Goal: Task Accomplishment & Management: Use online tool/utility

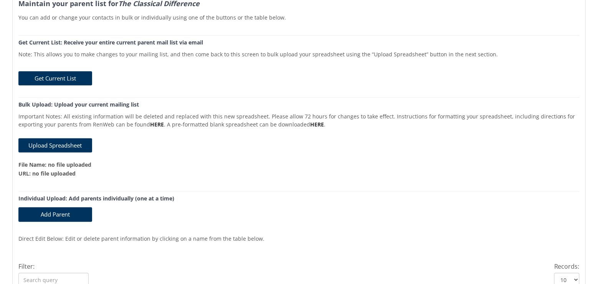
scroll to position [77, 0]
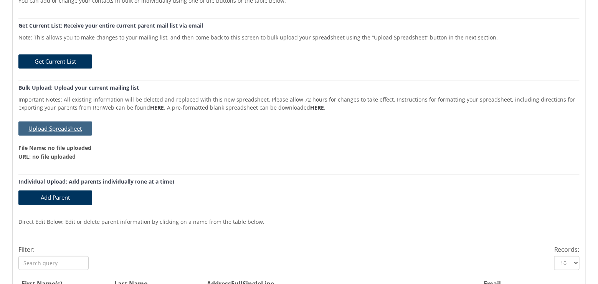
click at [51, 127] on button "Upload Spreadsheet" at bounding box center [55, 129] width 74 height 14
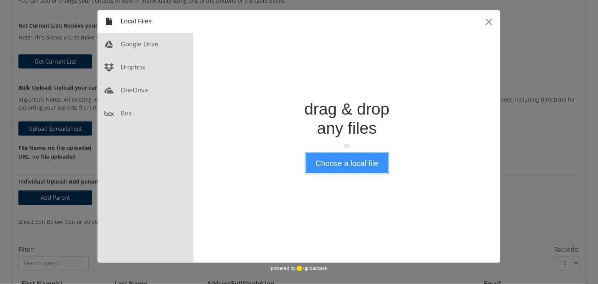
click at [337, 164] on button "Choose a local file" at bounding box center [347, 164] width 82 height 20
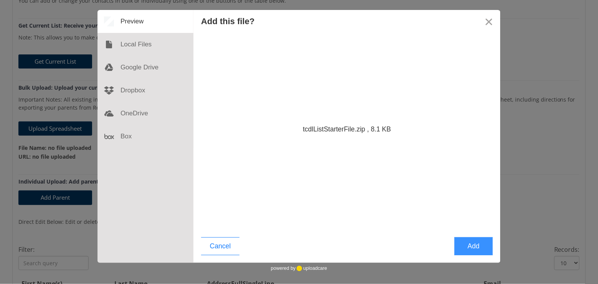
click at [474, 244] on button "Add" at bounding box center [473, 247] width 38 height 18
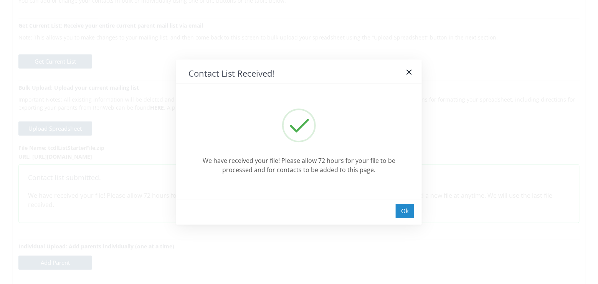
click at [407, 213] on div "Ok" at bounding box center [405, 211] width 18 height 14
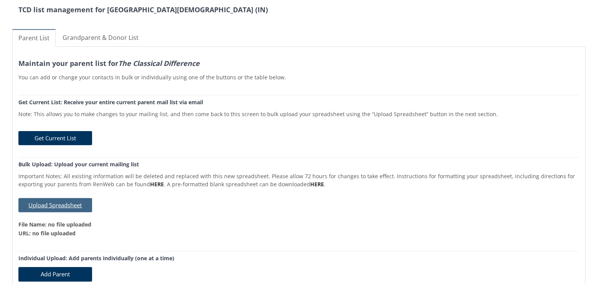
click at [56, 205] on button "Upload Spreadsheet" at bounding box center [55, 205] width 74 height 14
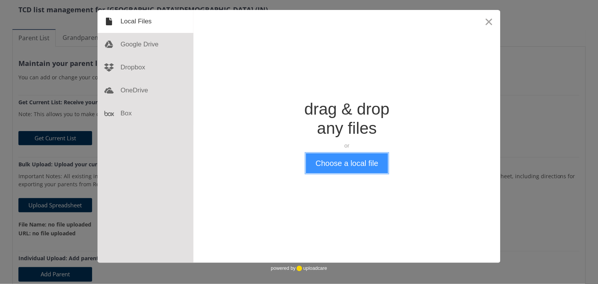
click at [364, 161] on button "Choose a local file" at bounding box center [347, 164] width 82 height 20
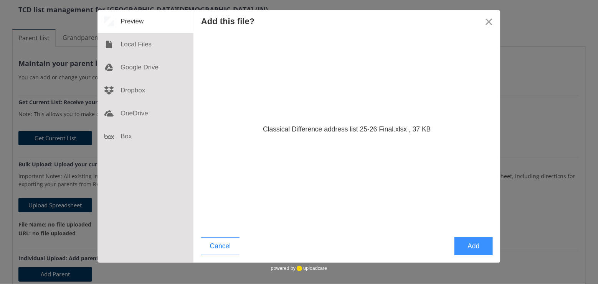
click at [474, 246] on button "Add" at bounding box center [473, 247] width 38 height 18
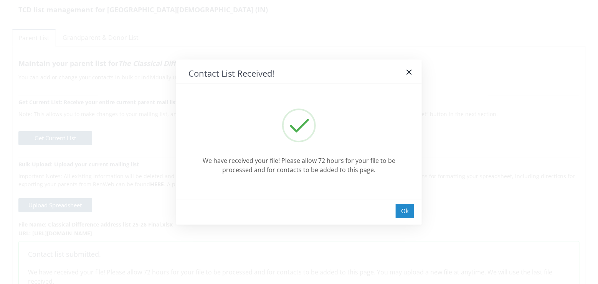
click at [401, 210] on div "Ok" at bounding box center [405, 211] width 18 height 14
